Goal: Task Accomplishment & Management: Complete application form

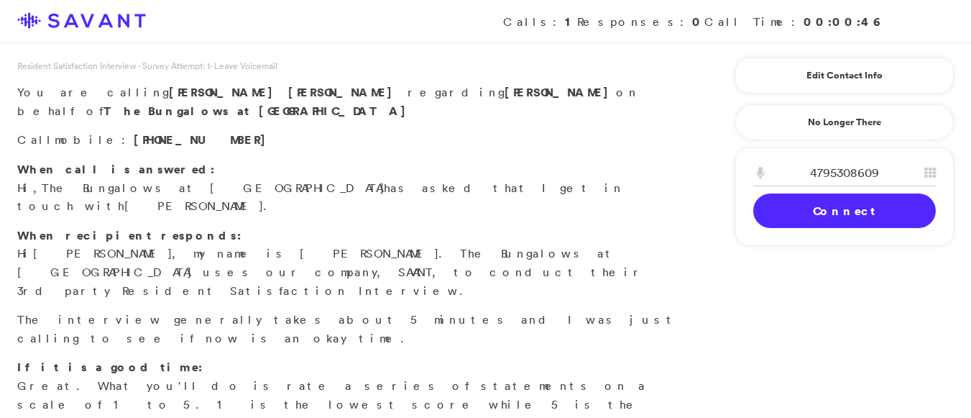
click at [825, 227] on link "Connect" at bounding box center [845, 210] width 183 height 35
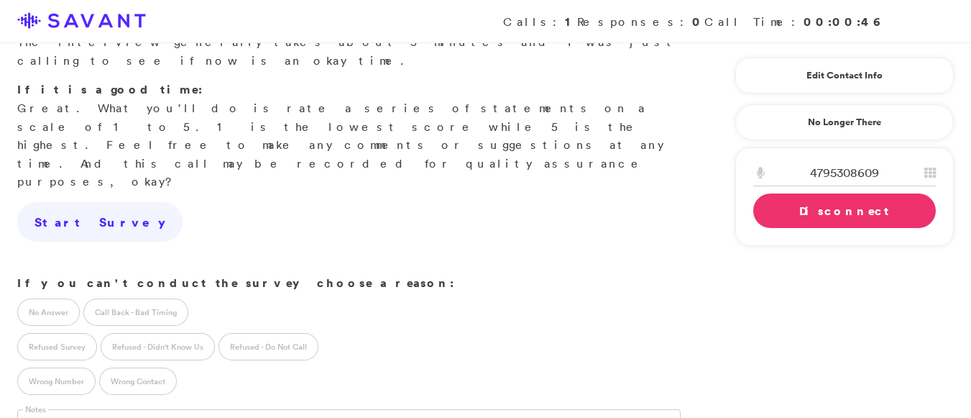
scroll to position [279, 0]
click at [830, 210] on link "Disconnect" at bounding box center [845, 210] width 183 height 35
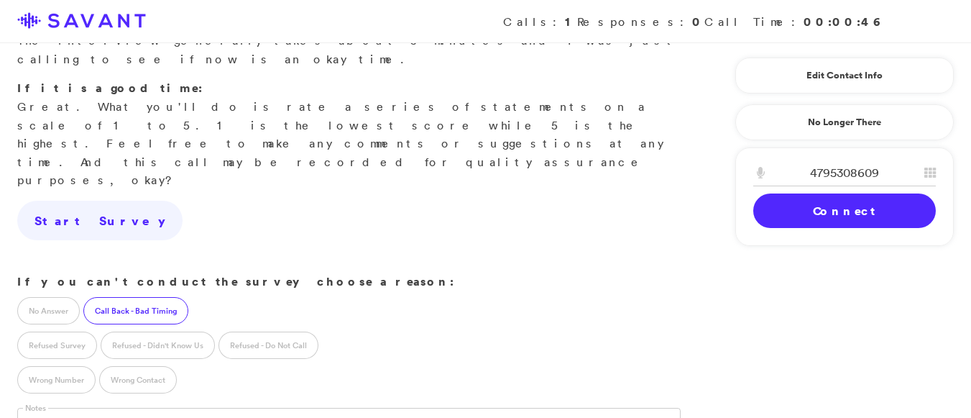
click at [163, 297] on label "Call Back - Bad Timing" at bounding box center [135, 310] width 105 height 27
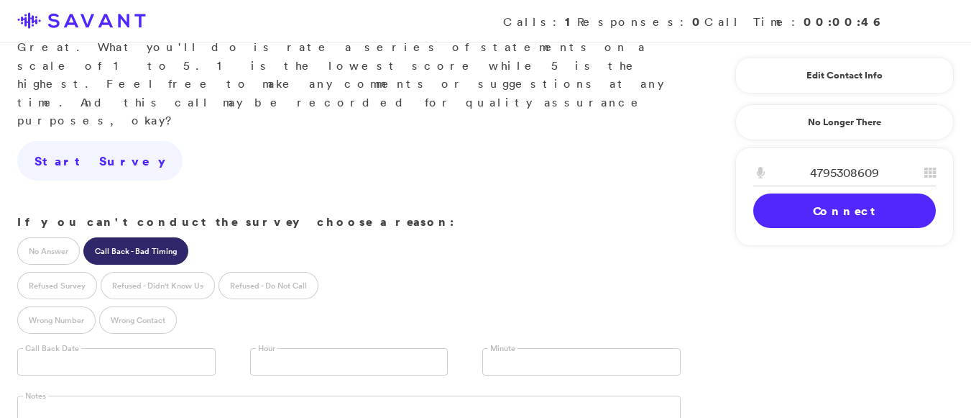
scroll to position [337, 0]
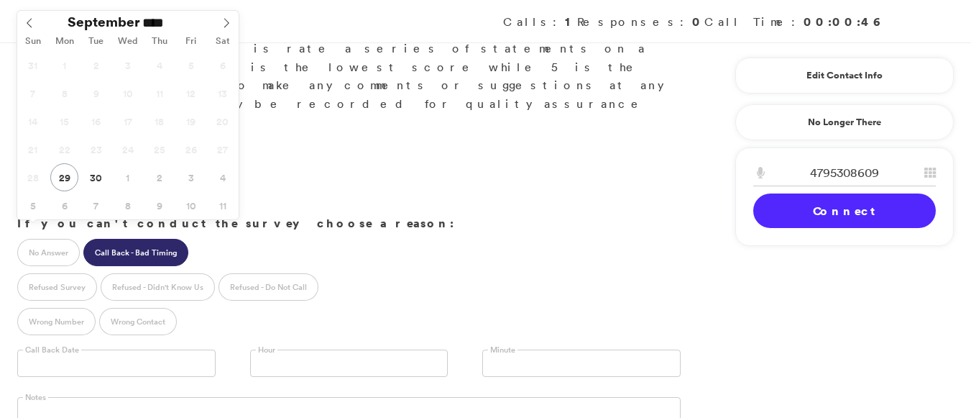
click at [45, 349] on input "text" at bounding box center [116, 362] width 198 height 27
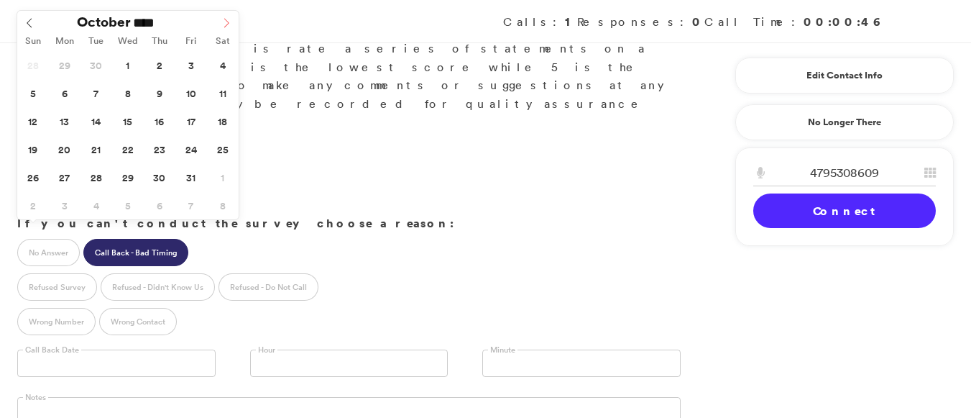
click at [224, 21] on icon at bounding box center [226, 23] width 10 height 10
type input "**********"
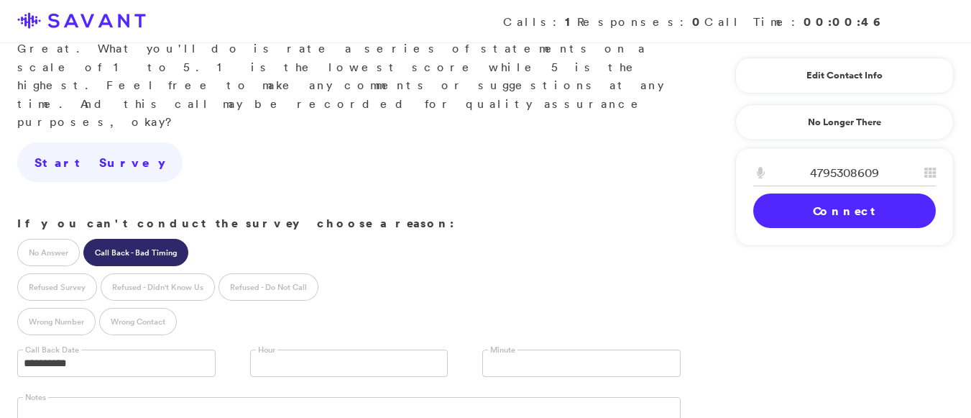
click at [396, 349] on link at bounding box center [349, 362] width 198 height 27
click at [520, 349] on link at bounding box center [581, 362] width 198 height 27
click at [115, 397] on textarea at bounding box center [349, 411] width 664 height 29
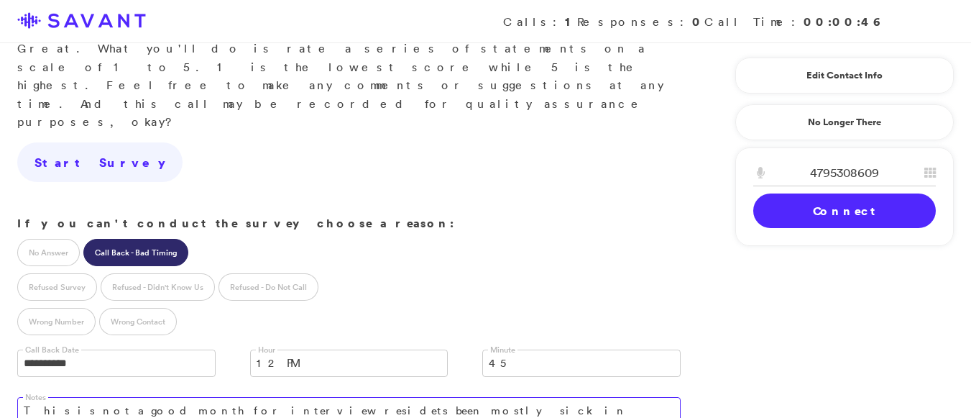
click at [168, 397] on textarea "This is not a good month for interview residets been mostly sick in hospital an…" at bounding box center [349, 417] width 664 height 40
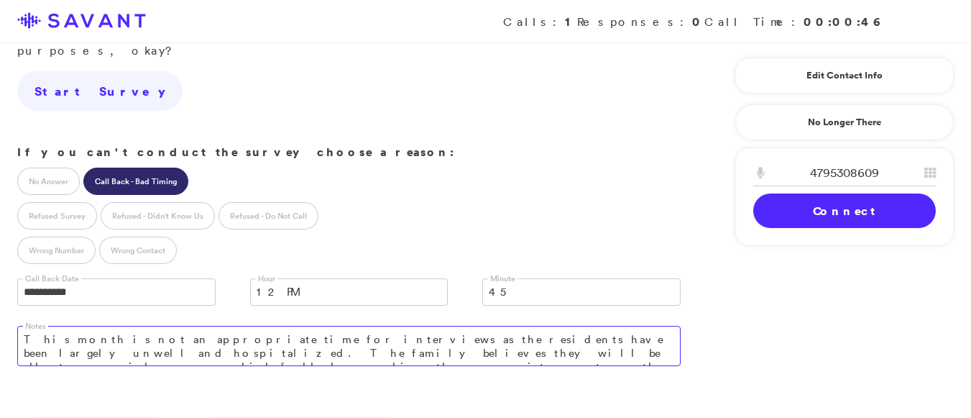
scroll to position [410, 0]
type textarea "This month is not an appropriate time for interviews as the residents have been…"
